Goal: Task Accomplishment & Management: Manage account settings

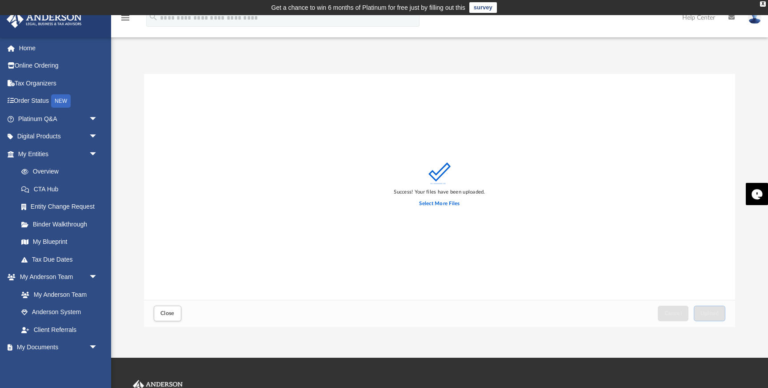
scroll to position [225, 591]
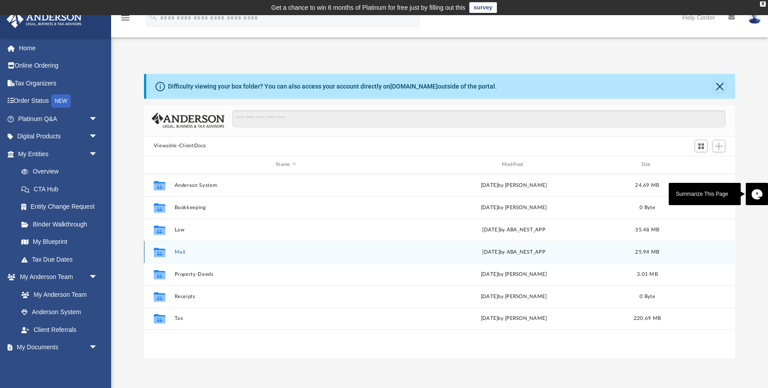
scroll to position [202, 591]
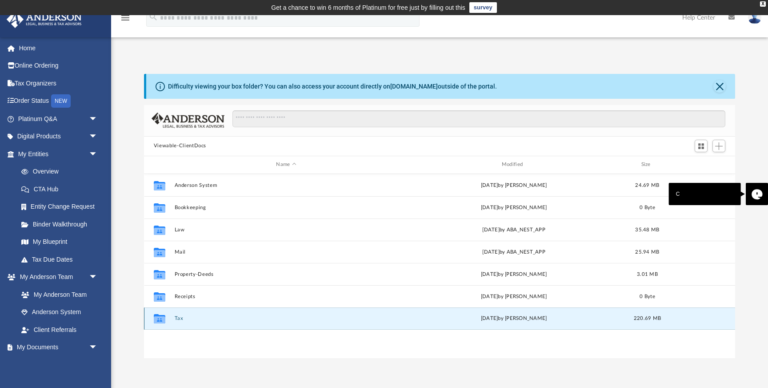
click at [290, 319] on button "Tax" at bounding box center [286, 318] width 224 height 6
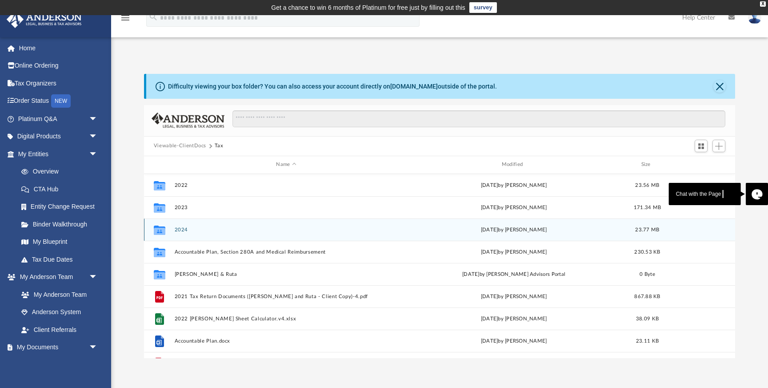
click at [235, 230] on button "2024" at bounding box center [286, 230] width 224 height 6
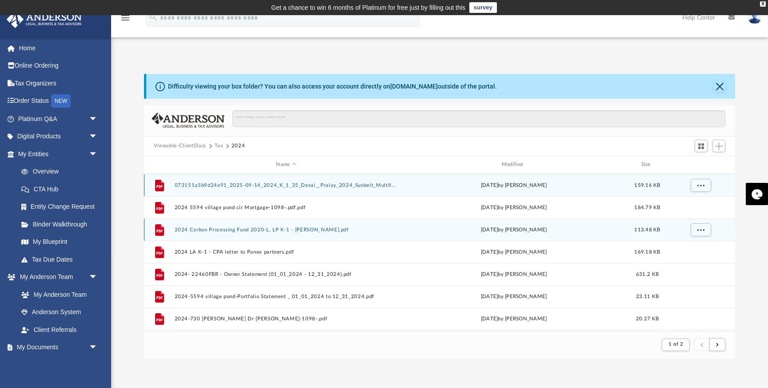
scroll to position [0, 0]
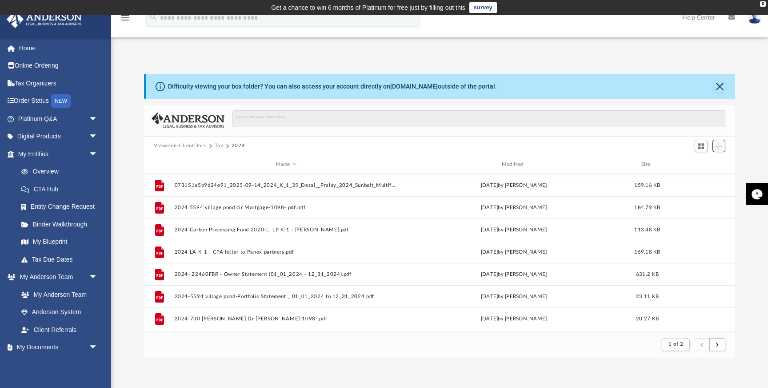
click at [721, 148] on span "Add" at bounding box center [719, 146] width 8 height 8
click at [701, 164] on li "Upload" at bounding box center [706, 163] width 28 height 9
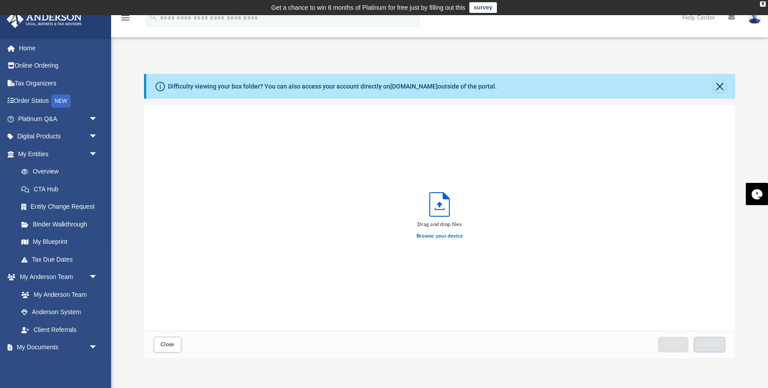
scroll to position [225, 591]
click at [454, 233] on label "Browse your device" at bounding box center [439, 236] width 46 height 8
click at [0, 0] on input "Browse your device" at bounding box center [0, 0] width 0 height 0
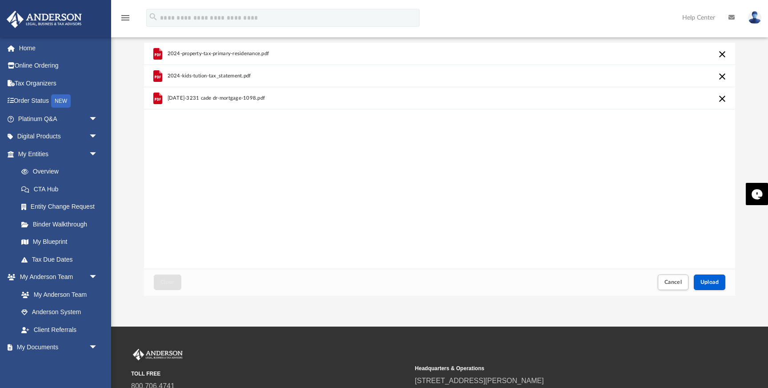
scroll to position [65, 0]
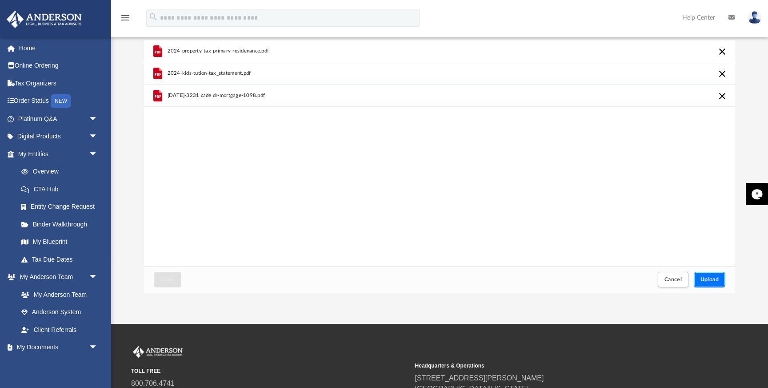
click at [709, 276] on span "Upload" at bounding box center [709, 278] width 19 height 5
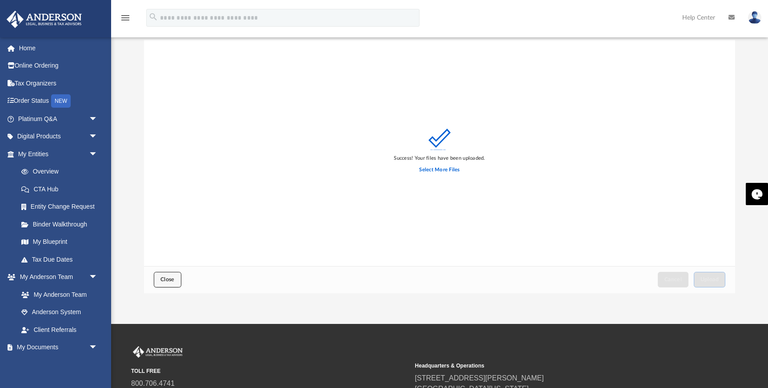
click at [172, 276] on span "Close" at bounding box center [167, 278] width 14 height 5
